Goal: Use online tool/utility: Utilize a website feature to perform a specific function

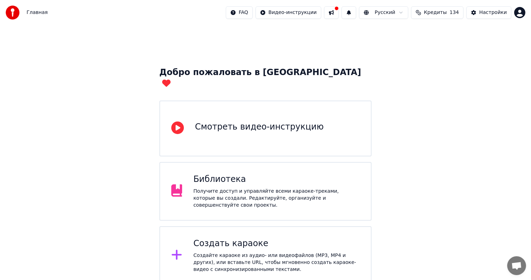
click at [236, 238] on div "Создать караоке" at bounding box center [276, 243] width 166 height 11
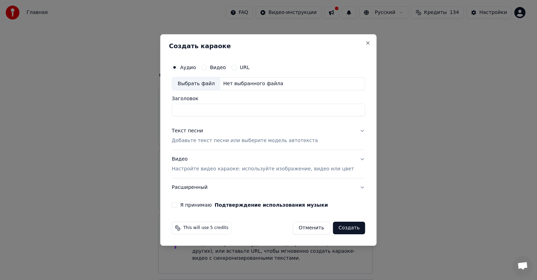
click at [219, 85] on div "Выбрать файл" at bounding box center [196, 84] width 48 height 13
type input "**********"
click at [248, 172] on p "Настройте видео караоке: используйте изображение, видео или цвет" at bounding box center [263, 169] width 182 height 7
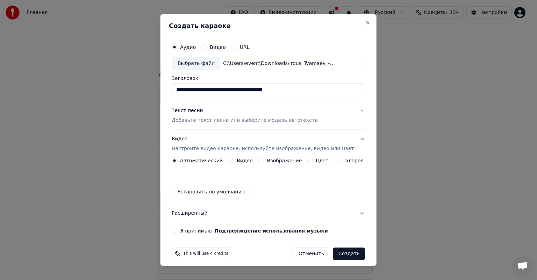
scroll to position [5, 0]
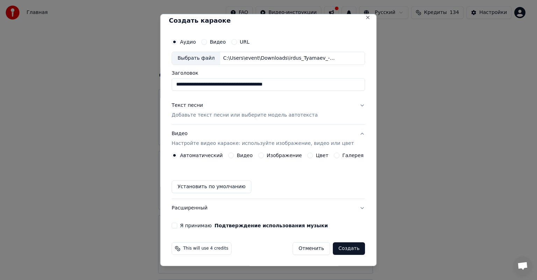
click at [260, 157] on button "Изображение" at bounding box center [261, 156] width 6 height 6
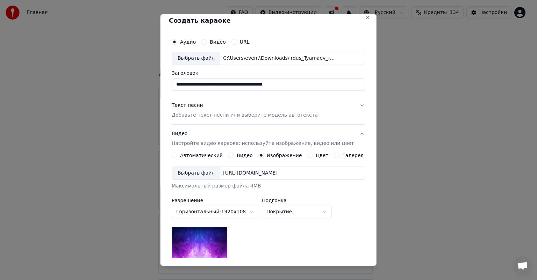
click at [195, 176] on div "Выбрать файл" at bounding box center [196, 173] width 48 height 13
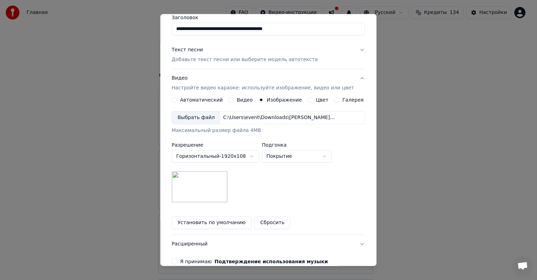
scroll to position [97, 0]
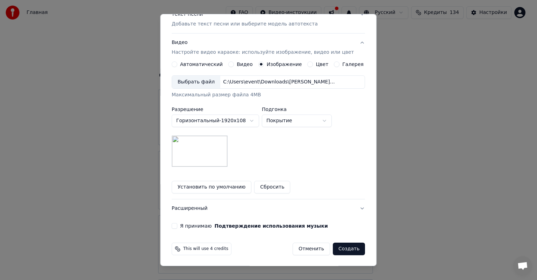
click at [177, 225] on button "Я принимаю Подтверждение использования музыки" at bounding box center [175, 226] width 6 height 6
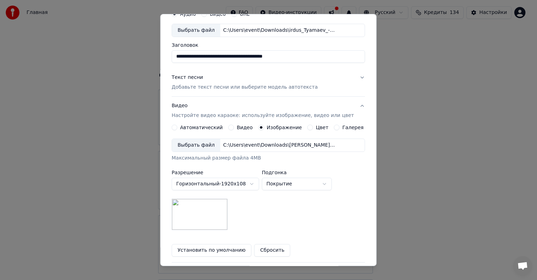
scroll to position [0, 0]
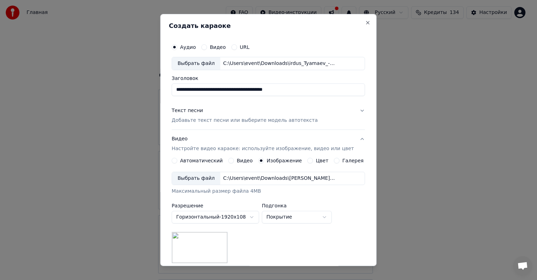
type button "on"
click at [224, 119] on p "Добавьте текст песни или выберите модель автотекста" at bounding box center [245, 120] width 146 height 7
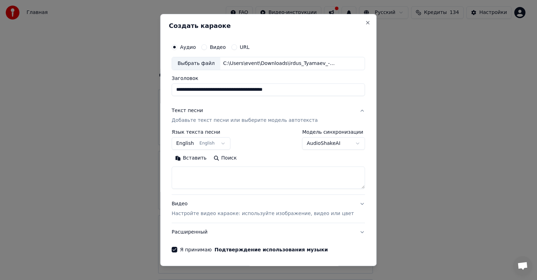
click at [236, 178] on textarea at bounding box center [268, 178] width 193 height 22
paste textarea "**********"
type textarea "**********"
click at [214, 91] on input "**********" at bounding box center [268, 90] width 193 height 13
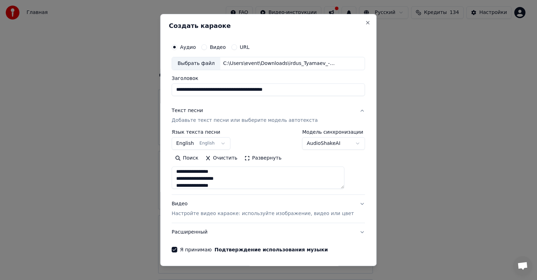
paste input
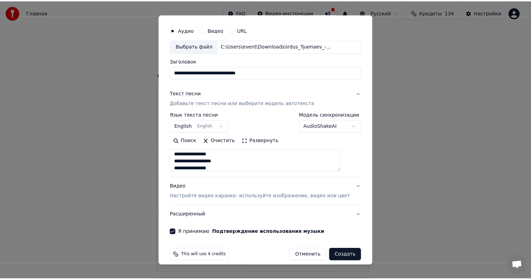
scroll to position [24, 0]
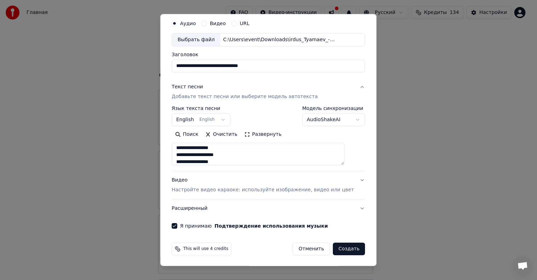
type input "**********"
click at [337, 249] on button "Создать" at bounding box center [349, 249] width 32 height 13
select select
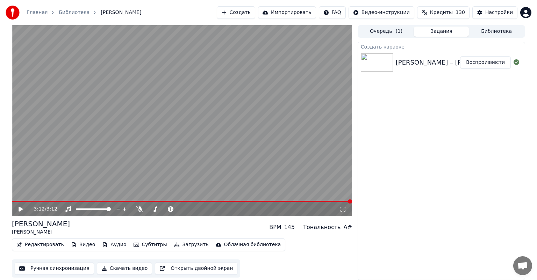
click at [138, 206] on div "3:12 / 3:12" at bounding box center [182, 209] width 340 height 14
click at [138, 209] on icon at bounding box center [139, 210] width 7 height 6
click at [28, 263] on button "Ручная синхронизация" at bounding box center [54, 269] width 79 height 13
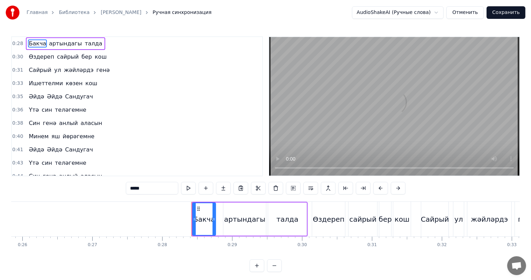
scroll to position [0, 1952]
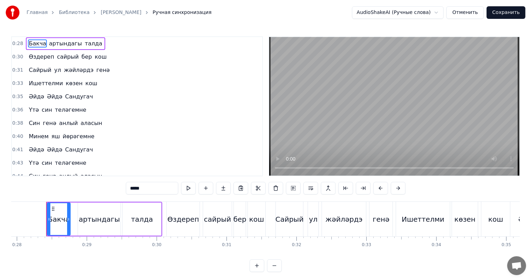
click at [363, 93] on video at bounding box center [394, 106] width 250 height 139
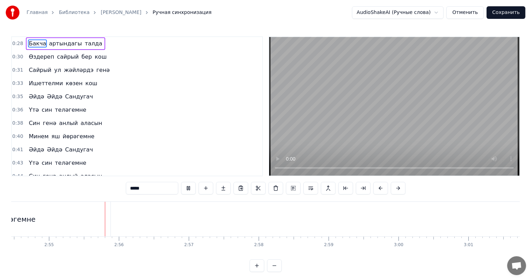
scroll to position [0, 12214]
click at [508, 16] on button "Сохранить" at bounding box center [506, 12] width 39 height 13
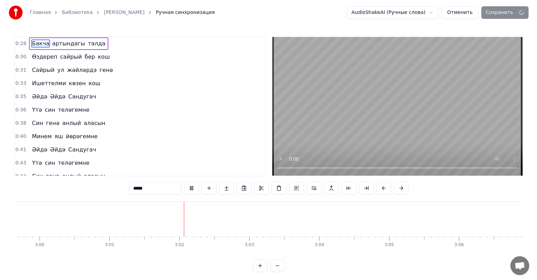
scroll to position [0, 12656]
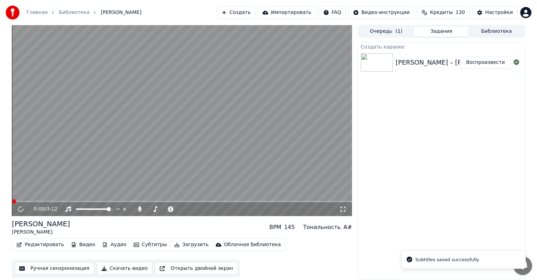
click at [157, 145] on video at bounding box center [182, 120] width 340 height 191
click at [138, 156] on video at bounding box center [182, 120] width 340 height 191
click at [123, 267] on button "Скачать видео" at bounding box center [125, 269] width 56 height 13
